Goal: Check status: Check status

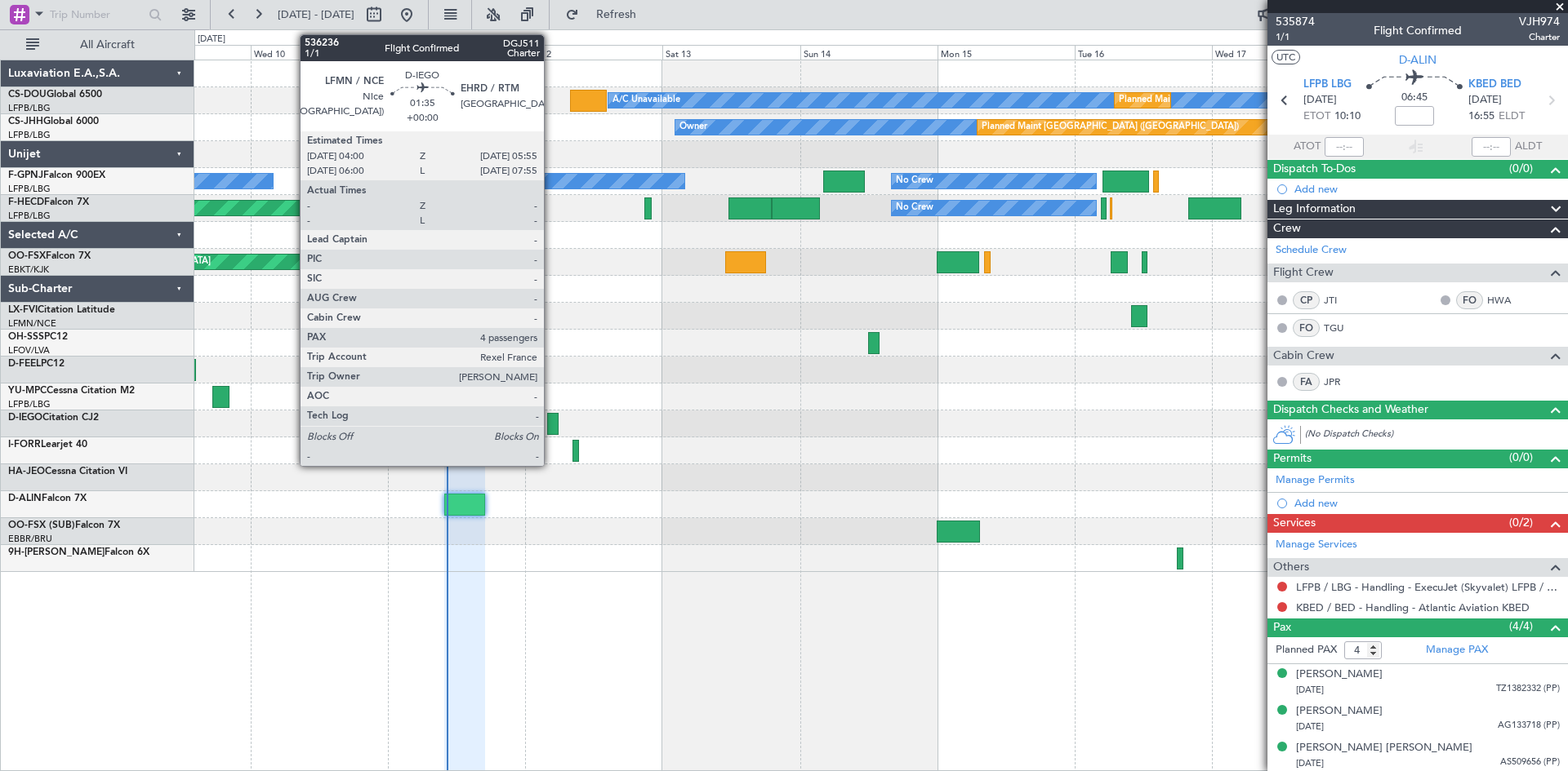
click at [552, 424] on div at bounding box center [552, 423] width 12 height 22
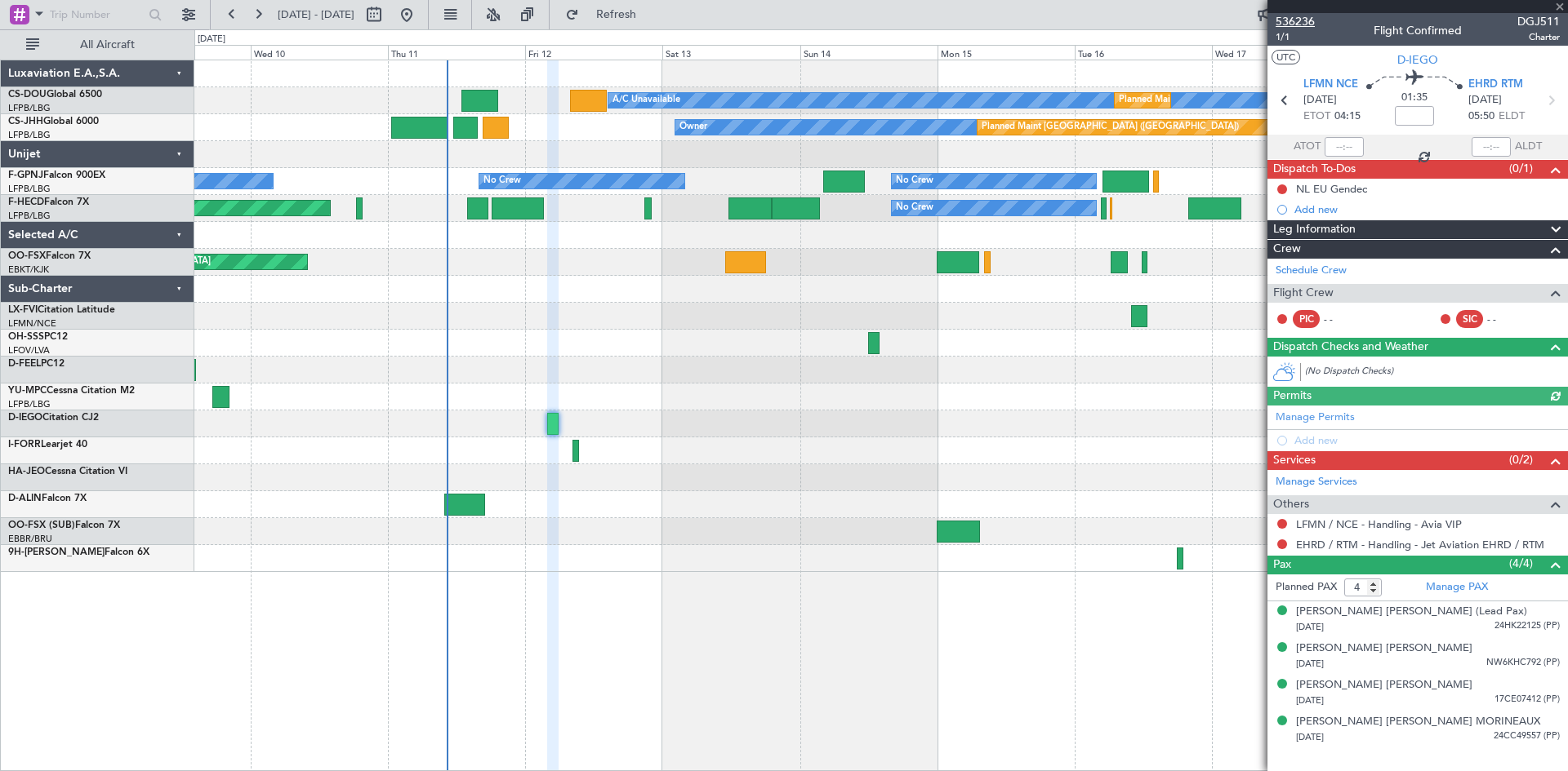
click at [1306, 19] on span "536236" at bounding box center [1295, 21] width 39 height 17
click at [702, 440] on div at bounding box center [881, 451] width 1373 height 27
click at [631, 354] on div at bounding box center [881, 343] width 1373 height 27
click at [949, 658] on div "Planned Maint [GEOGRAPHIC_DATA] ([GEOGRAPHIC_DATA]) A/C Unavailable Planned Mai…" at bounding box center [881, 415] width 1374 height 712
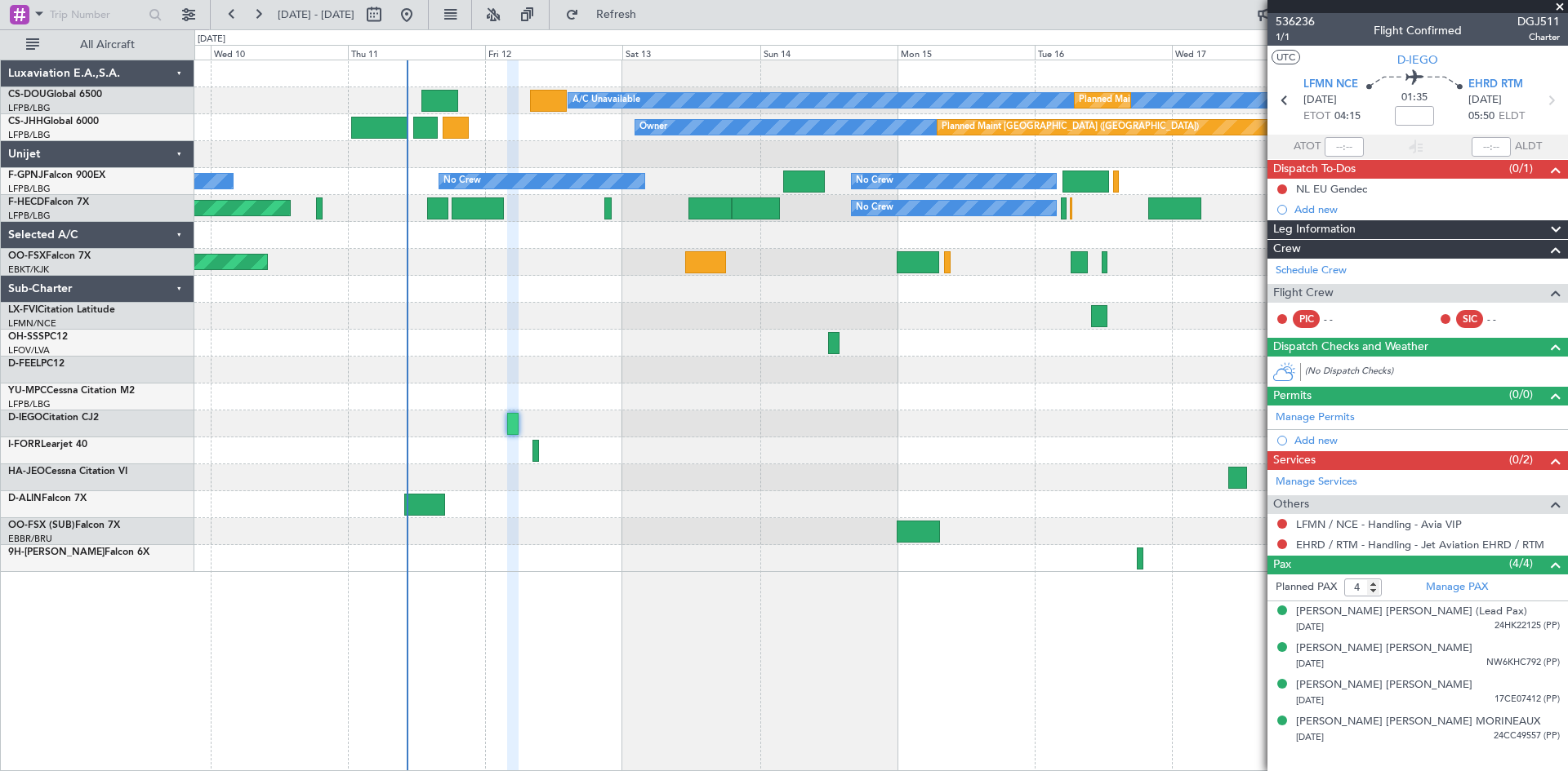
click at [892, 413] on div at bounding box center [881, 424] width 1373 height 27
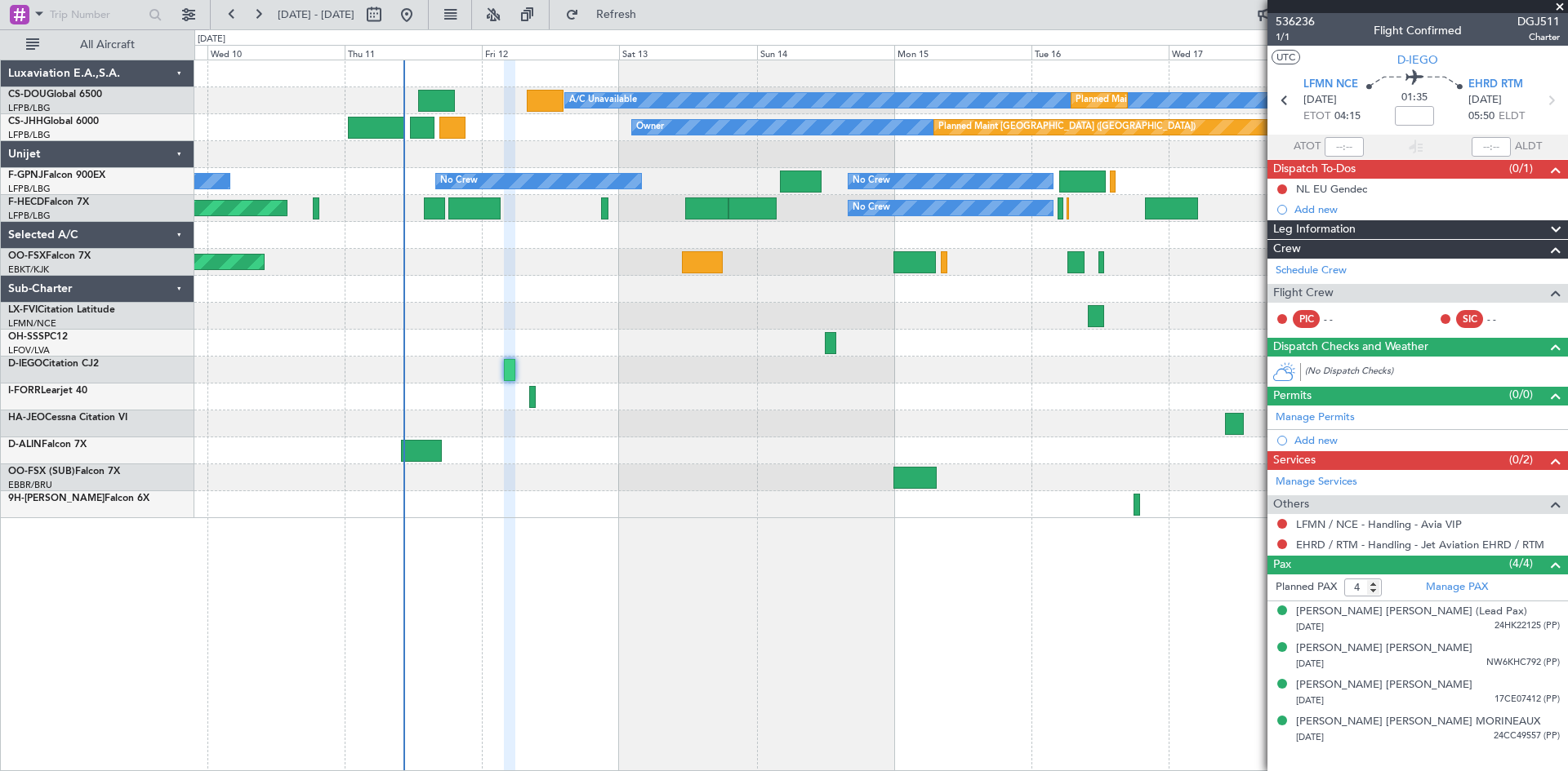
click at [864, 427] on div at bounding box center [881, 424] width 1373 height 27
click at [1557, 4] on span at bounding box center [1560, 7] width 16 height 14
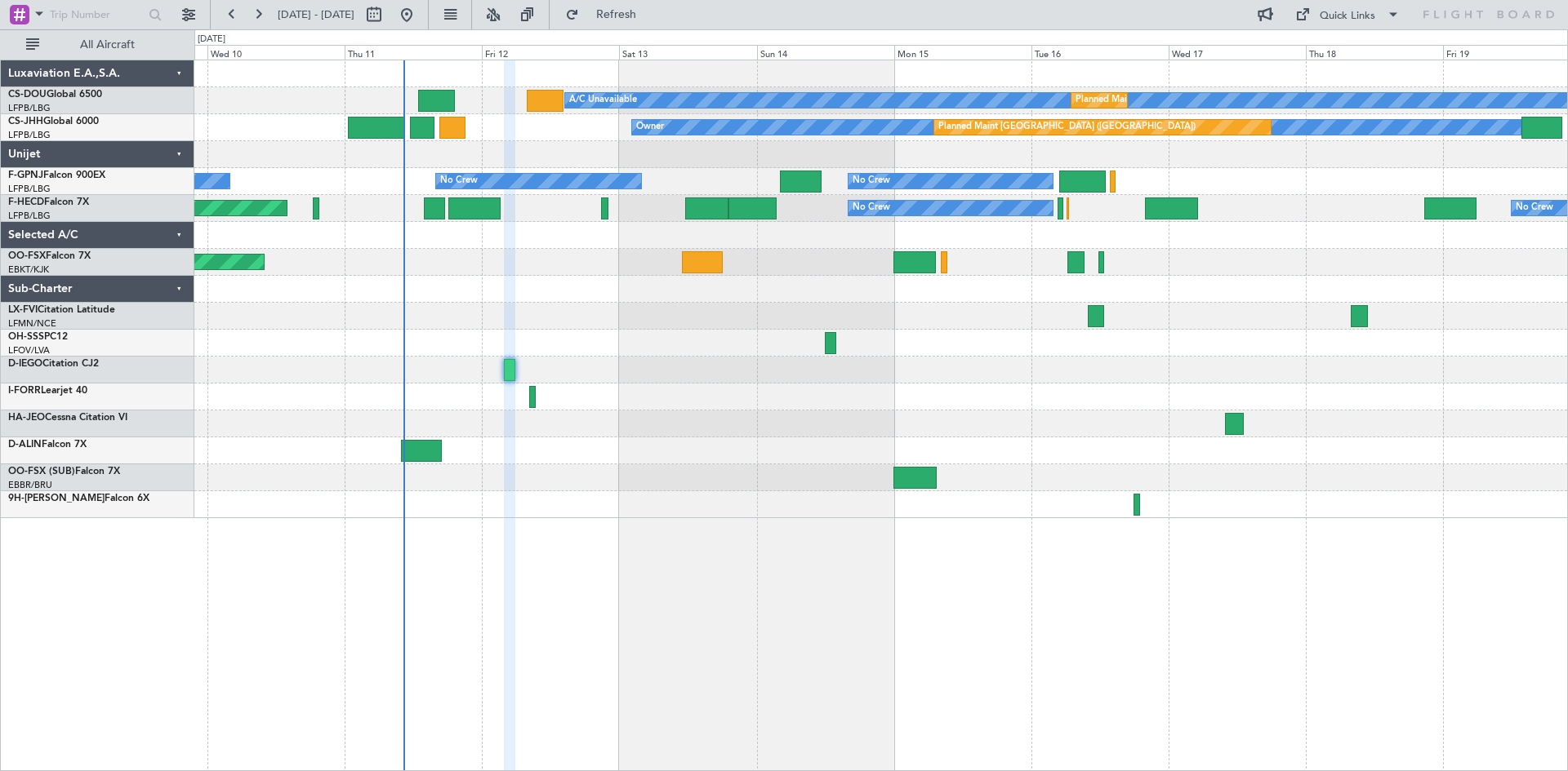
type input "0"
click at [695, 407] on div at bounding box center [881, 397] width 1373 height 27
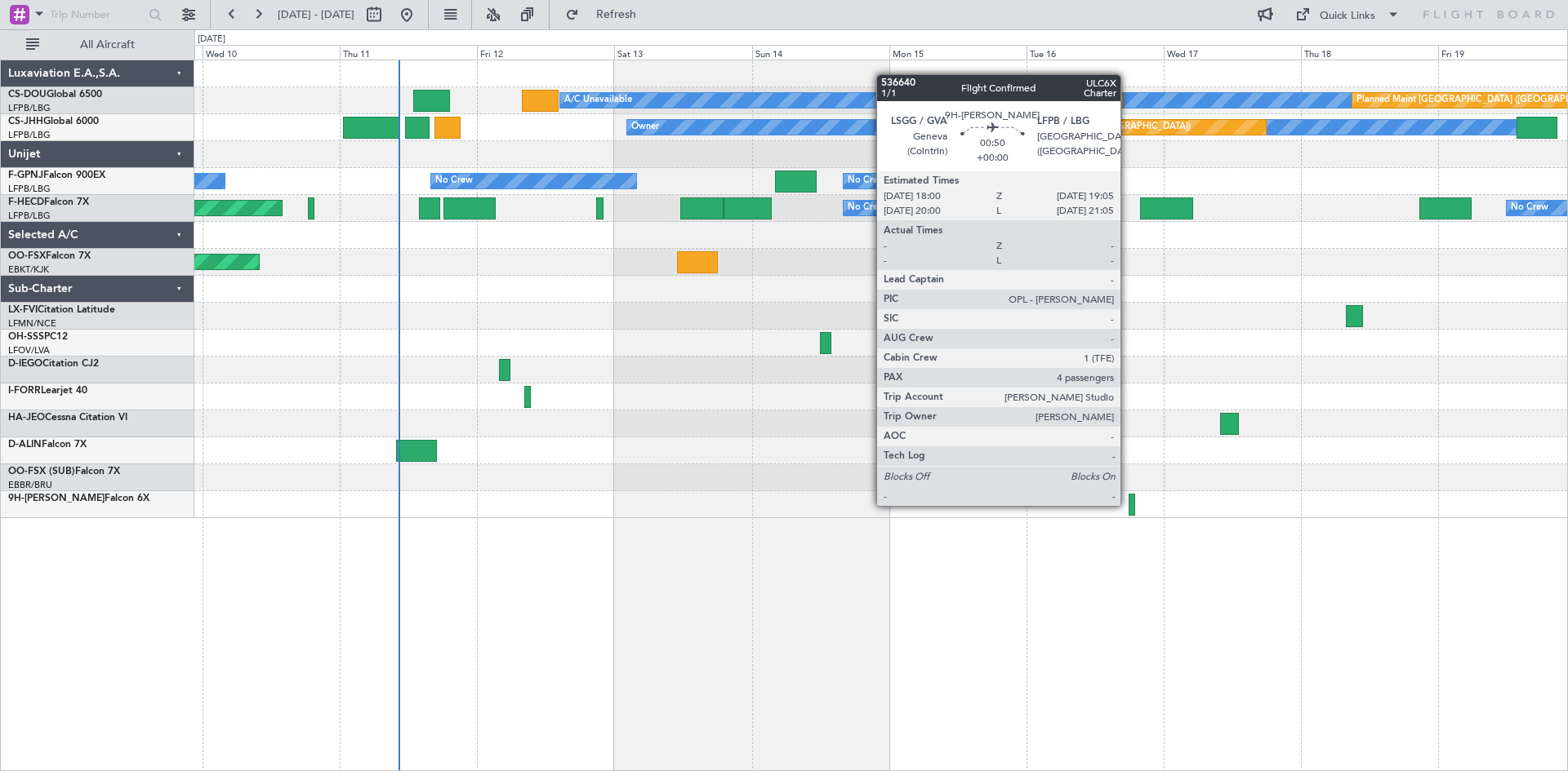
click at [1129, 505] on div at bounding box center [1132, 505] width 6 height 22
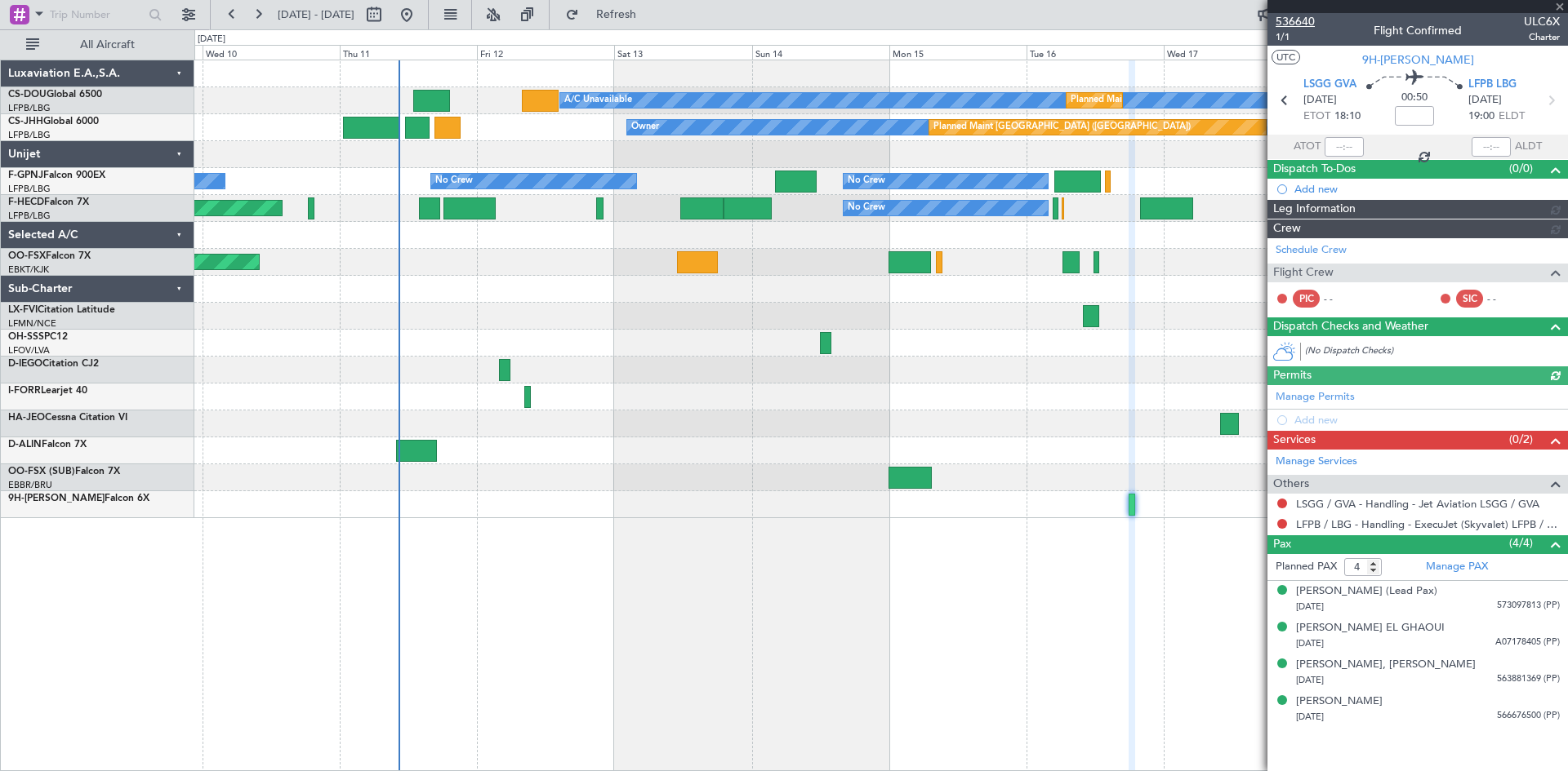
click at [1306, 21] on span "536640" at bounding box center [1295, 21] width 39 height 17
